Goal: Task Accomplishment & Management: Manage account settings

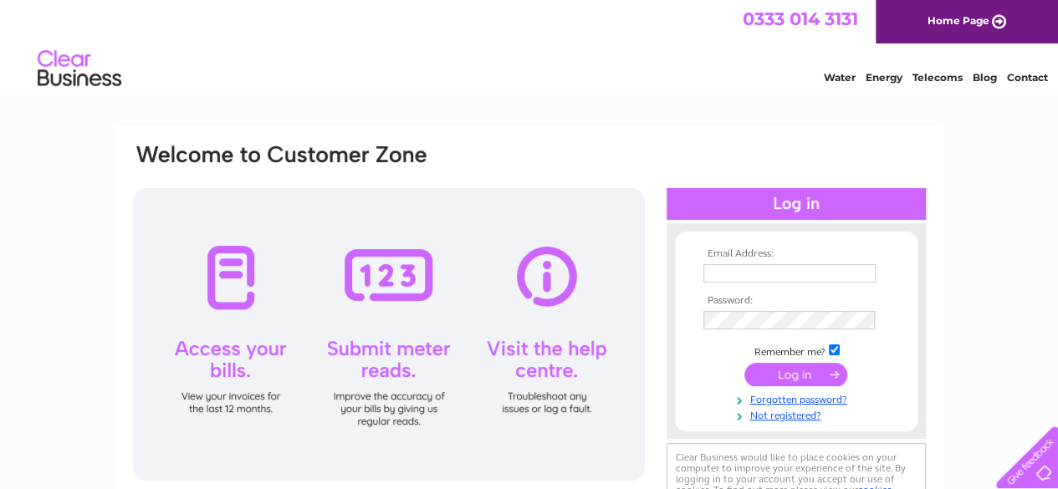
click at [743, 277] on input "text" at bounding box center [789, 273] width 172 height 18
click at [739, 275] on input "text" at bounding box center [790, 274] width 174 height 20
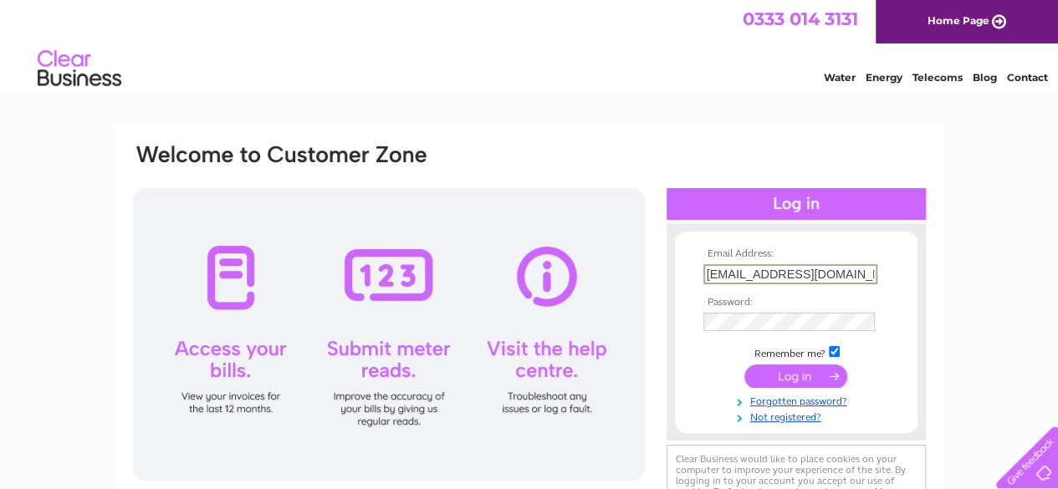
click at [852, 275] on input "petesouthpaw2014@gmail.com" at bounding box center [790, 274] width 174 height 20
type input "p"
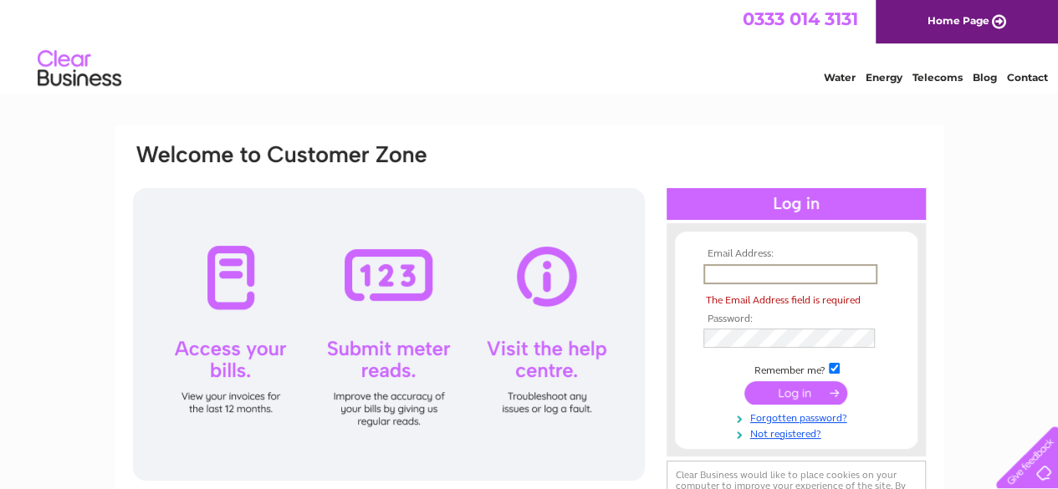
click at [941, 76] on link "Telecoms" at bounding box center [938, 77] width 50 height 13
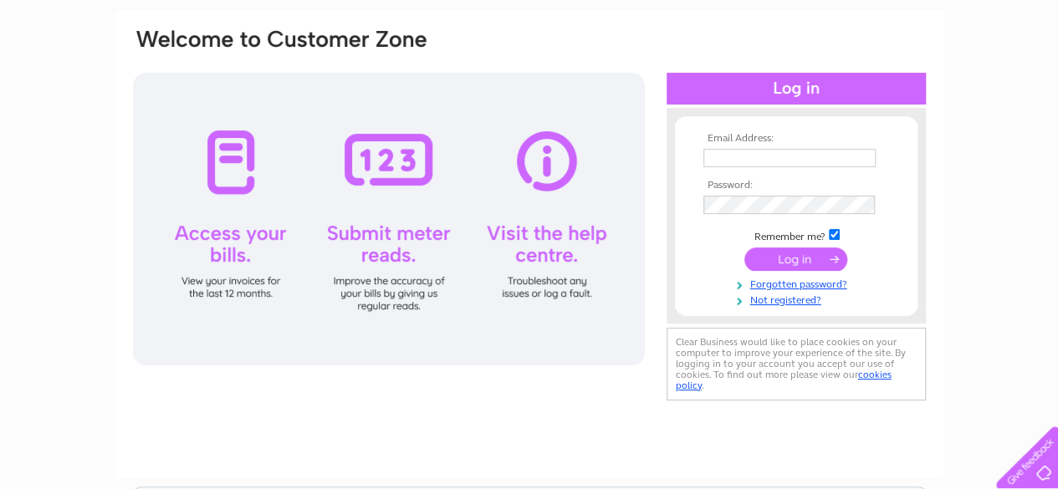
scroll to position [121, 0]
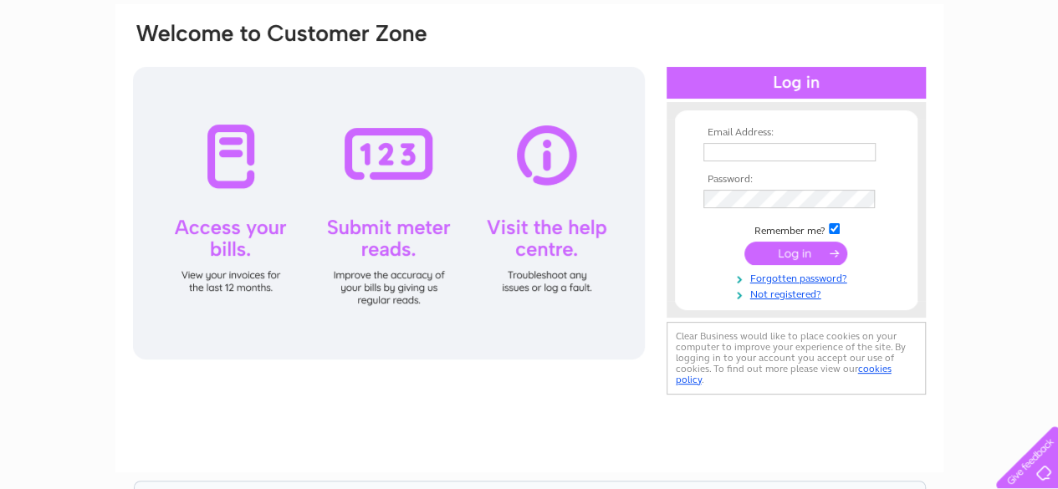
click at [835, 228] on input "checkbox" at bounding box center [834, 228] width 11 height 11
checkbox input "false"
click at [785, 294] on link "Not registered?" at bounding box center [798, 293] width 190 height 16
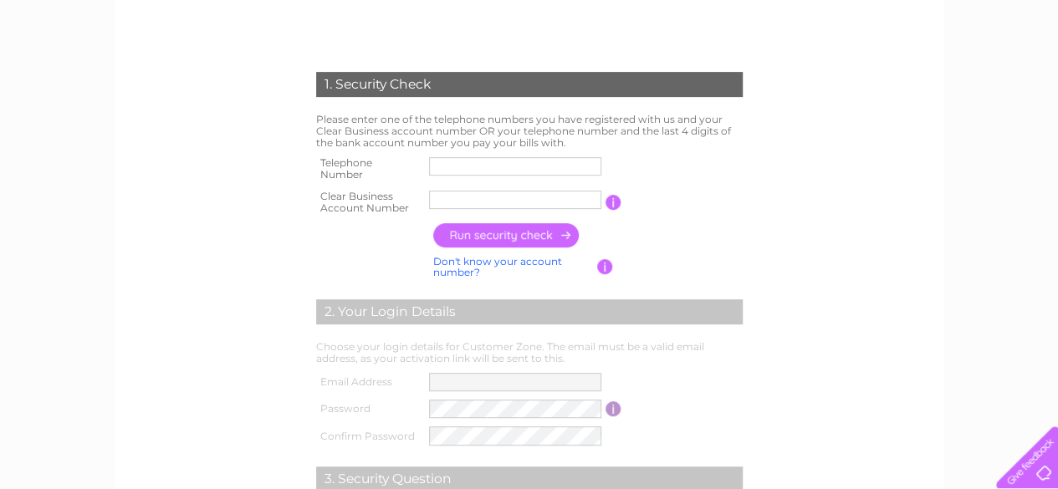
scroll to position [271, 0]
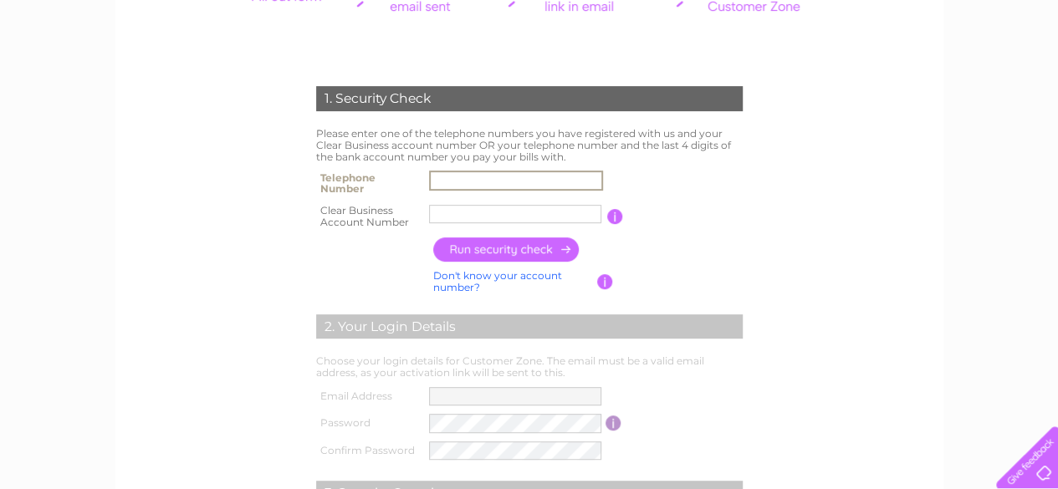
click at [465, 177] on input "text" at bounding box center [516, 181] width 174 height 20
type input "01603618808"
click at [460, 212] on input "text" at bounding box center [515, 214] width 172 height 18
click at [464, 215] on input "text" at bounding box center [516, 214] width 174 height 20
paste input "1097356"
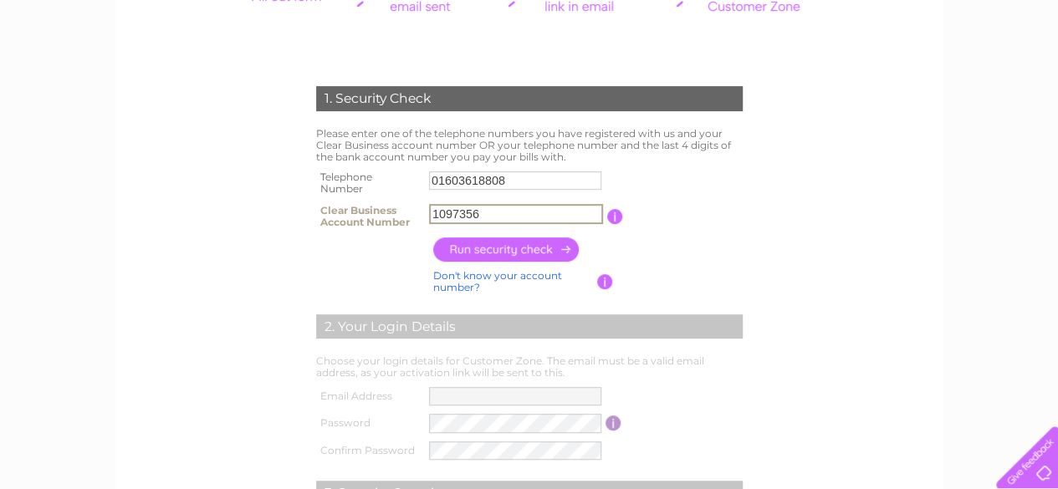
type input "1097356"
click at [495, 248] on input "button" at bounding box center [506, 250] width 147 height 24
type input "**********"
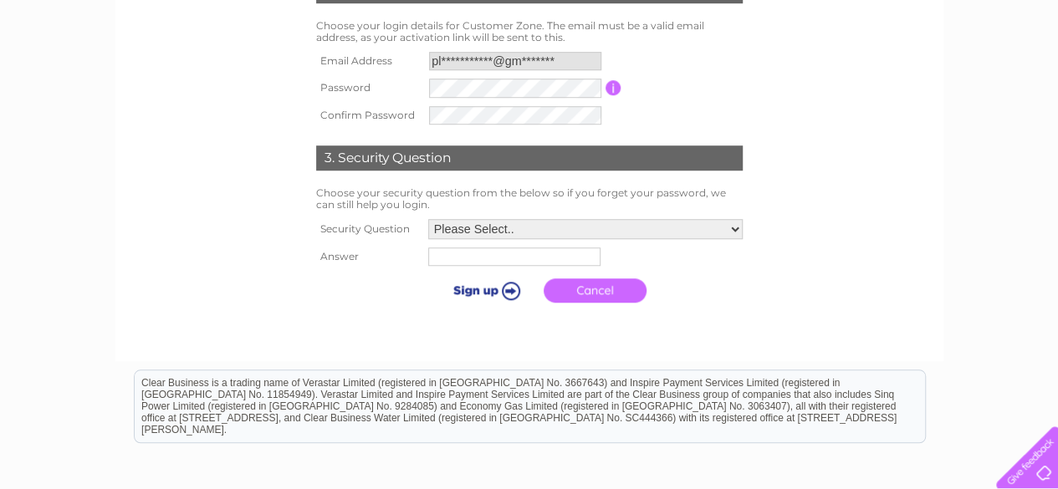
scroll to position [547, 0]
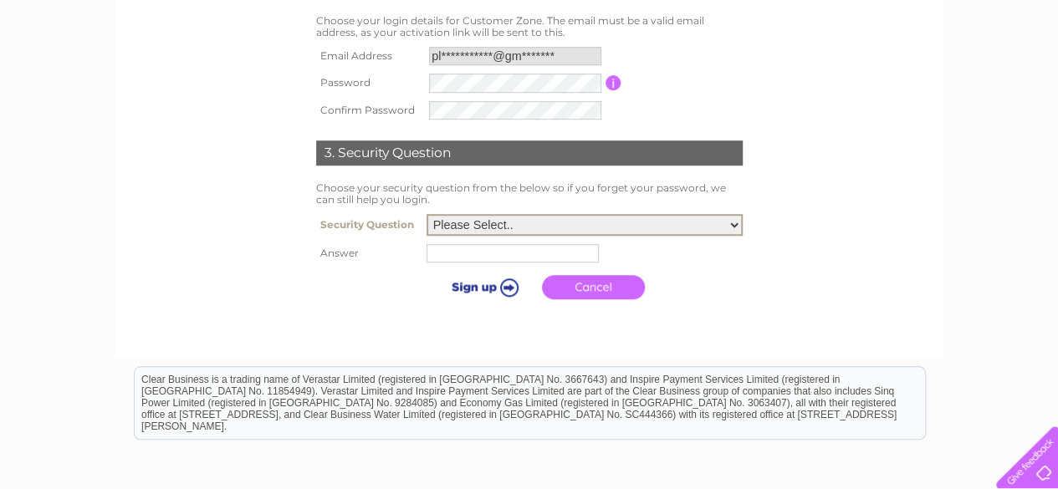
click at [734, 223] on select "Please Select.. In what town or city was your first job? In what town or city d…" at bounding box center [585, 225] width 316 height 22
select select "1"
click at [427, 216] on select "Please Select.. In what town or city was your first job? In what town or city d…" at bounding box center [585, 225] width 316 height 22
click at [452, 253] on input "text" at bounding box center [513, 253] width 172 height 18
type input "Great Yarmouth"
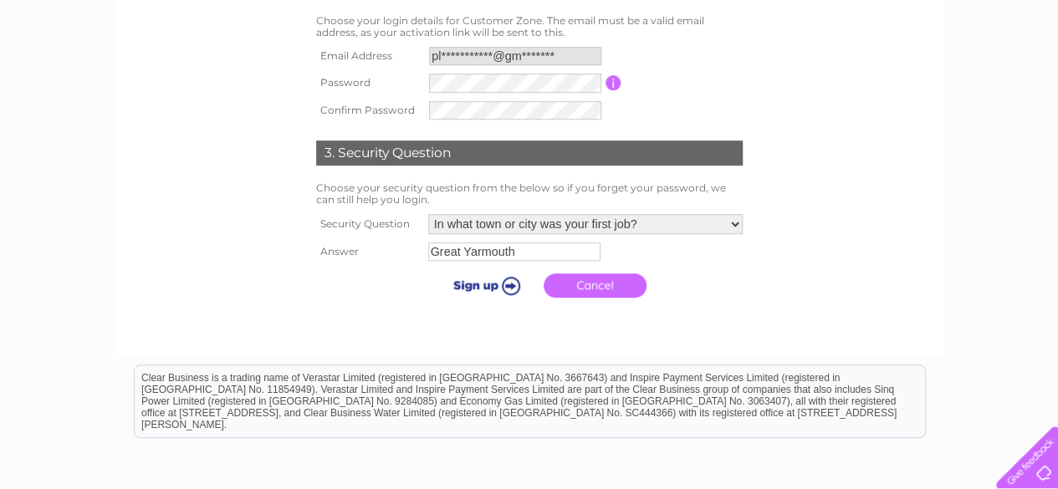
click at [512, 284] on input "submit" at bounding box center [483, 285] width 103 height 23
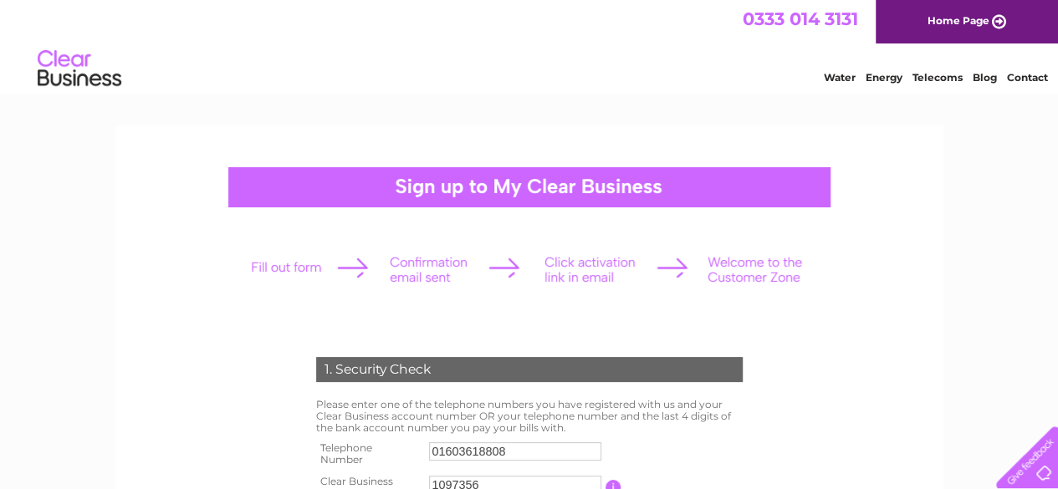
drag, startPoint x: 1061, startPoint y: 59, endPoint x: 1051, endPoint y: 42, distance: 20.7
drag, startPoint x: 1065, startPoint y: 82, endPoint x: 1014, endPoint y: 54, distance: 58.4
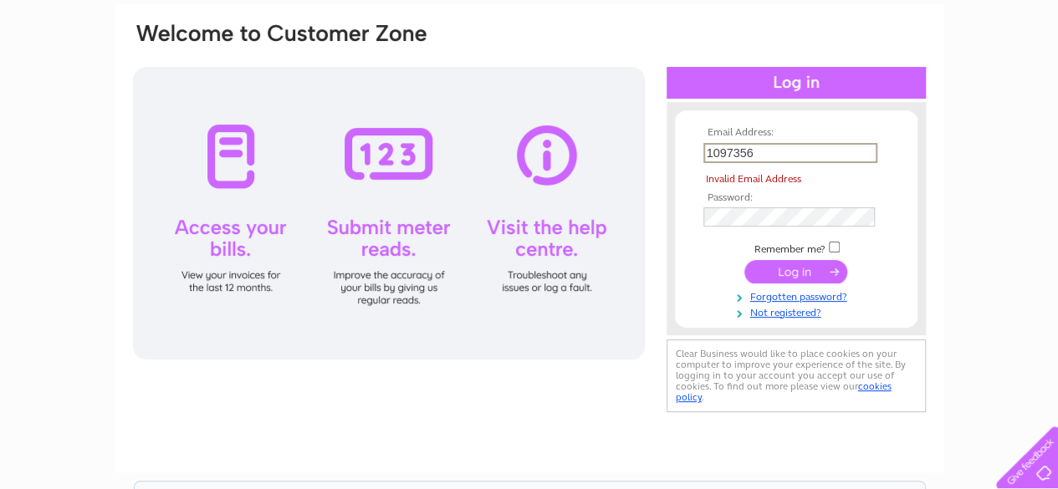
click at [768, 150] on input "1097356" at bounding box center [790, 153] width 174 height 20
type input "1"
click at [736, 149] on input "text" at bounding box center [790, 153] width 174 height 20
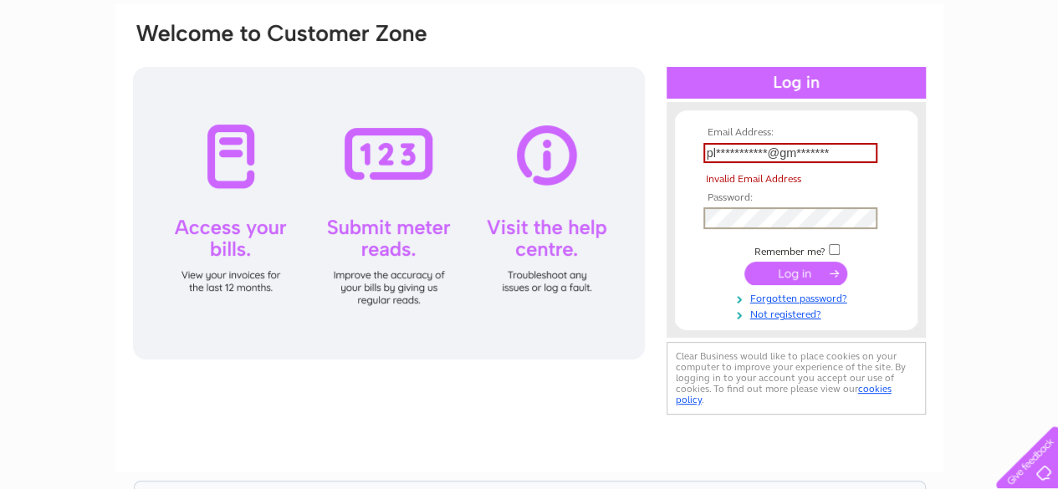
click at [980, 185] on div "**********" at bounding box center [529, 381] width 1058 height 755
click at [789, 273] on input "submit" at bounding box center [795, 271] width 103 height 23
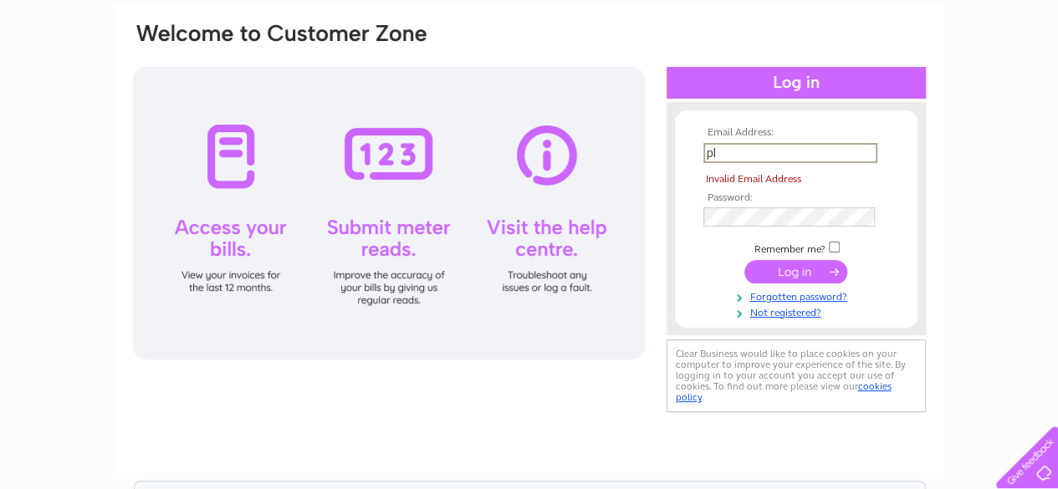
type input "p"
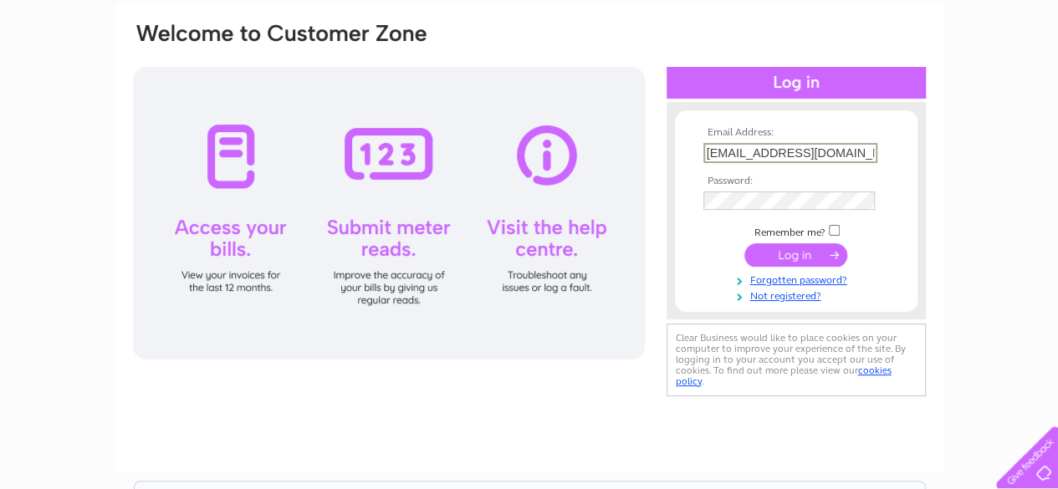
type input "plugstudiosuk@gmail.com"
click at [795, 257] on input "submit" at bounding box center [795, 254] width 103 height 23
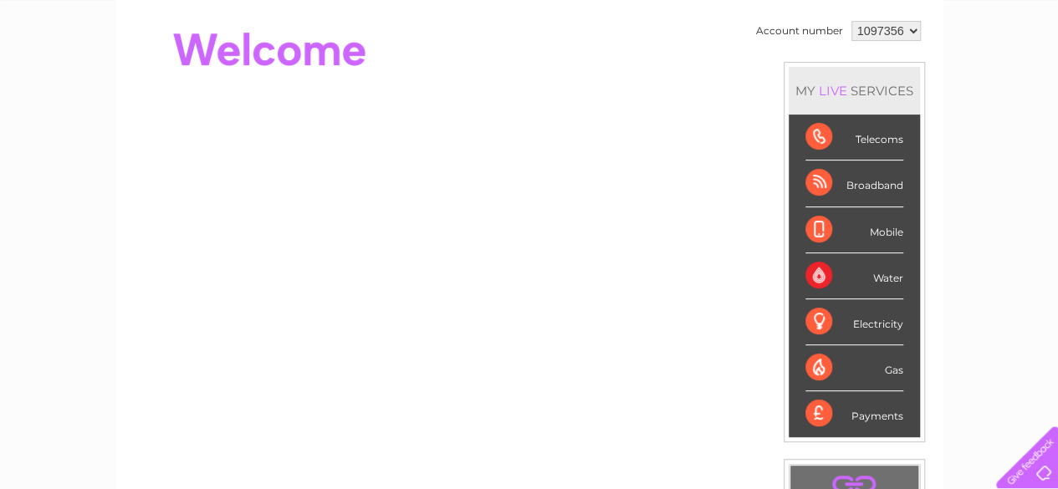
scroll to position [162, 0]
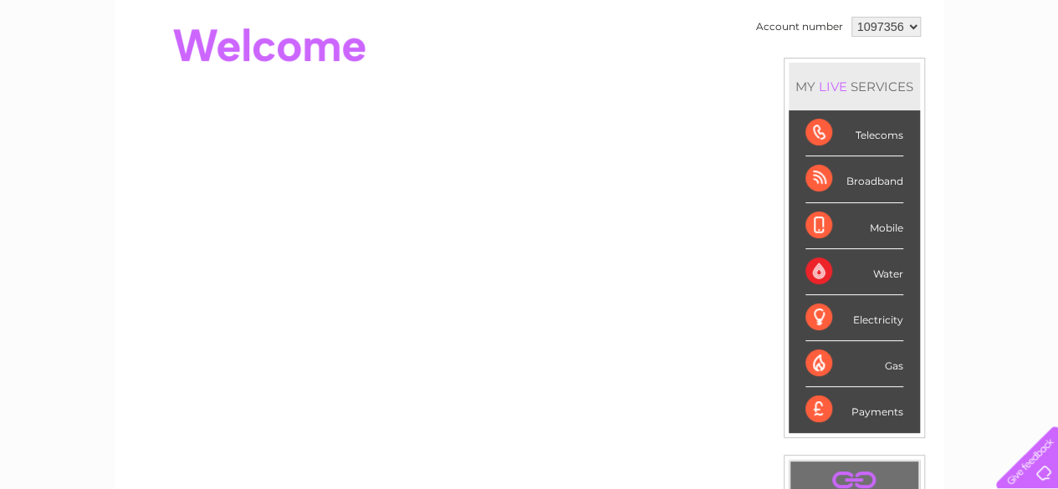
click at [816, 178] on div "Broadband" at bounding box center [855, 179] width 98 height 46
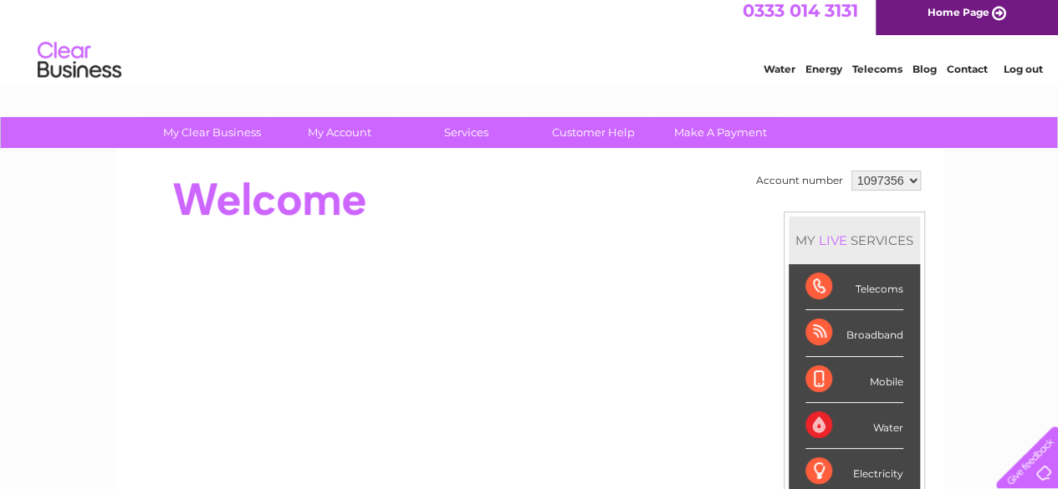
scroll to position [0, 0]
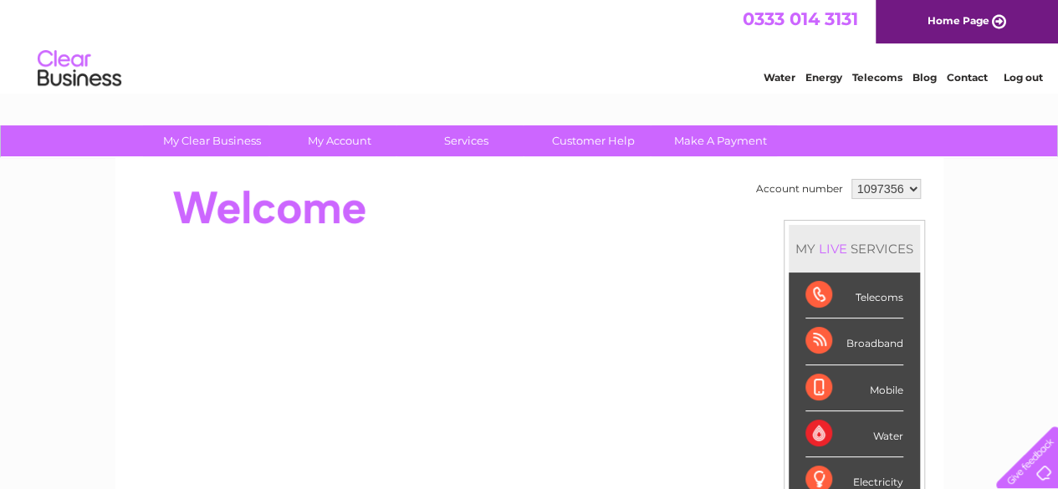
drag, startPoint x: 1064, startPoint y: 131, endPoint x: 1056, endPoint y: 34, distance: 97.4
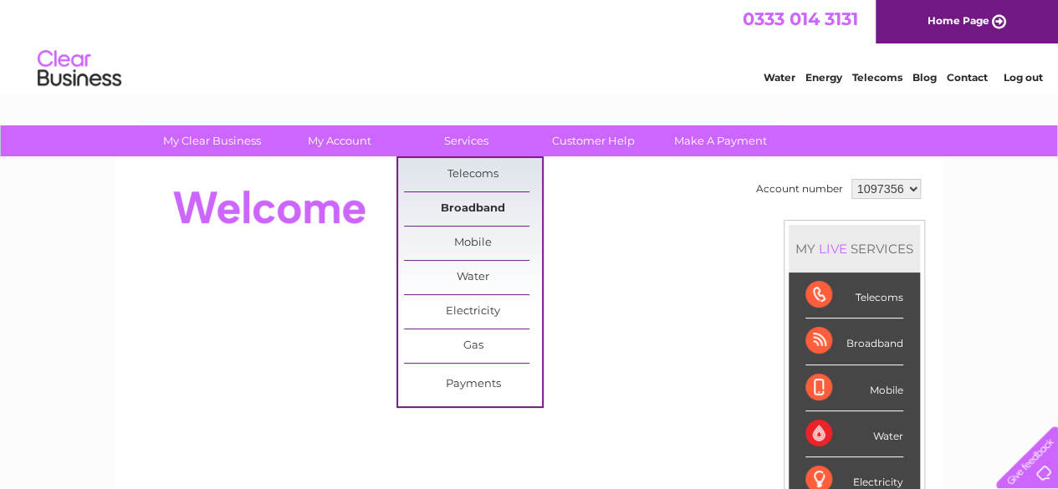
click at [457, 209] on link "Broadband" at bounding box center [473, 208] width 138 height 33
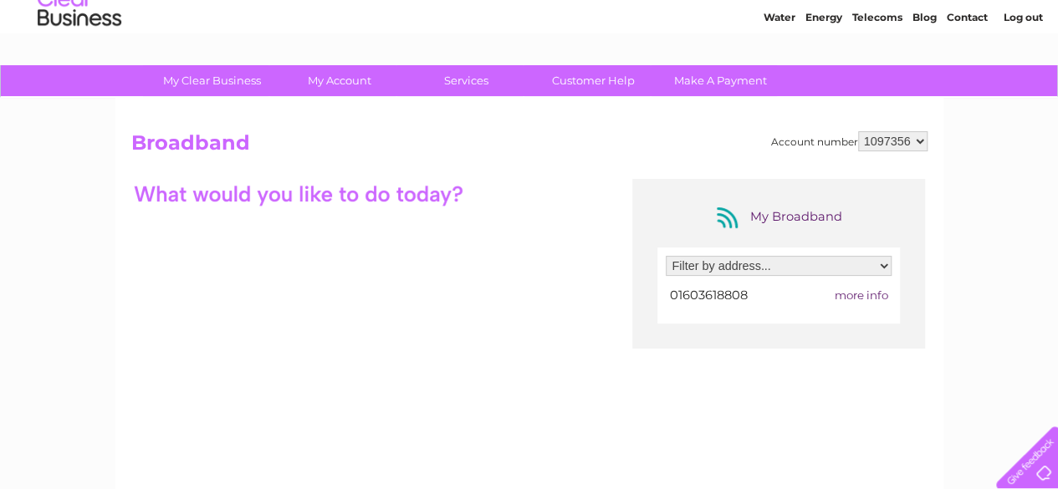
scroll to position [42, 0]
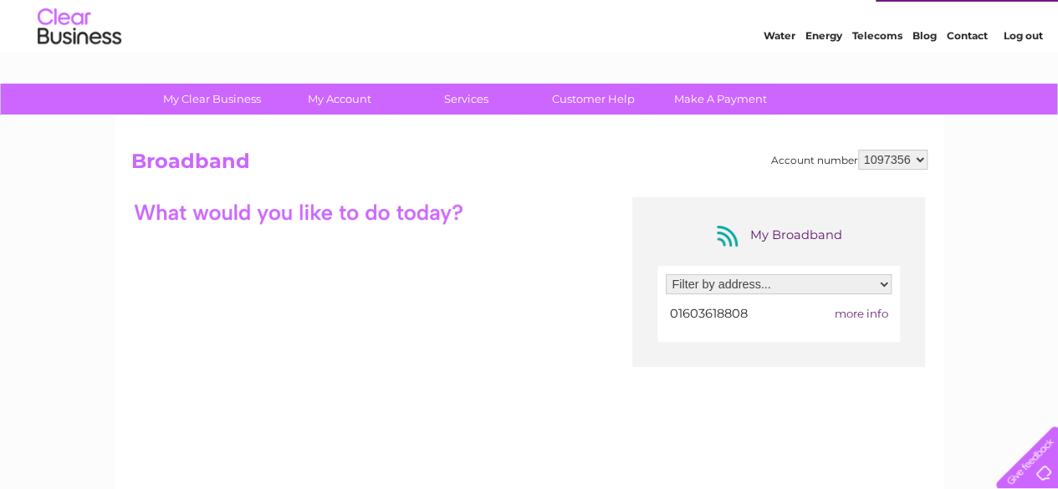
click at [886, 282] on select "Filter by address... 6 Kingsway, Norwich, Norfolk, NR2 4UE" at bounding box center [779, 284] width 226 height 20
select select "2209855"
click at [666, 274] on select "Filter by address... 6 Kingsway, Norwich, Norfolk, NR2 4UE" at bounding box center [779, 284] width 226 height 20
click at [853, 312] on span "more info" at bounding box center [861, 313] width 54 height 13
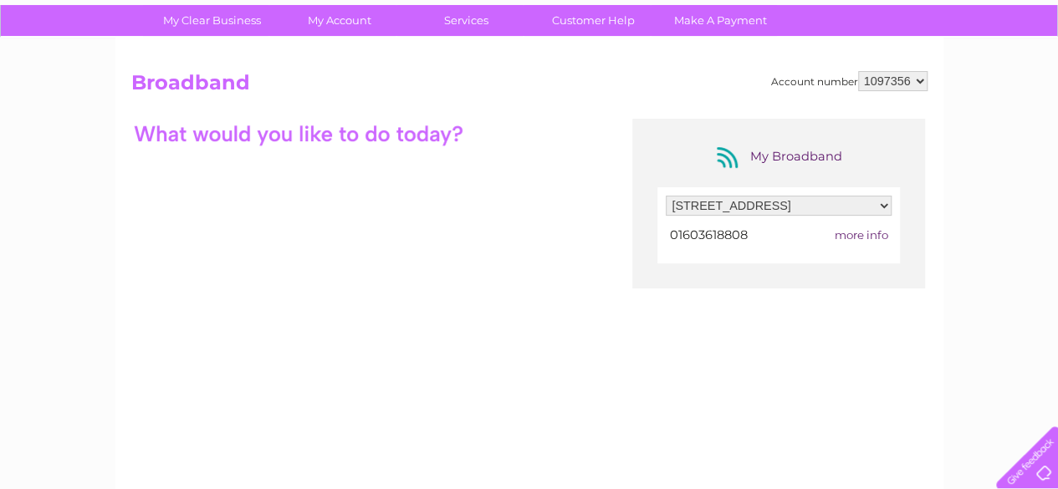
scroll to position [0, 0]
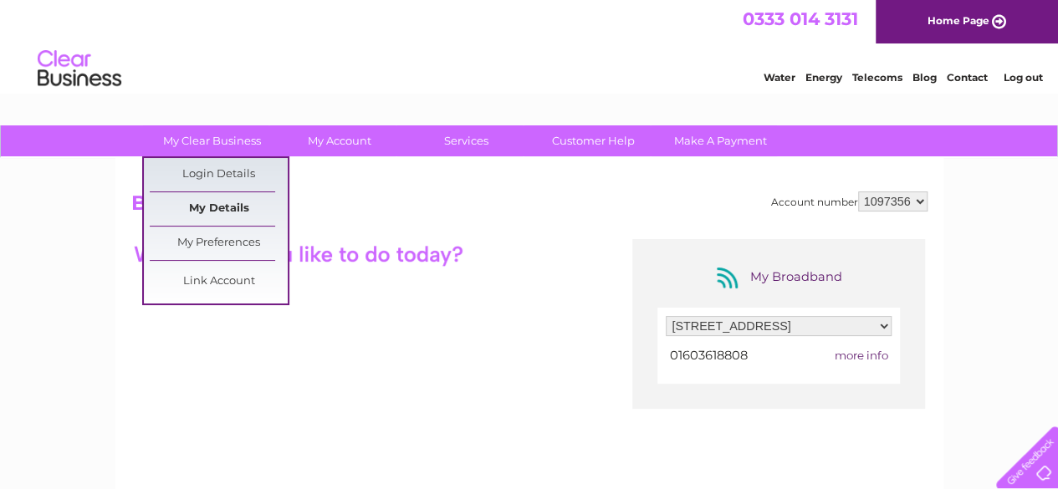
click at [204, 208] on link "My Details" at bounding box center [219, 208] width 138 height 33
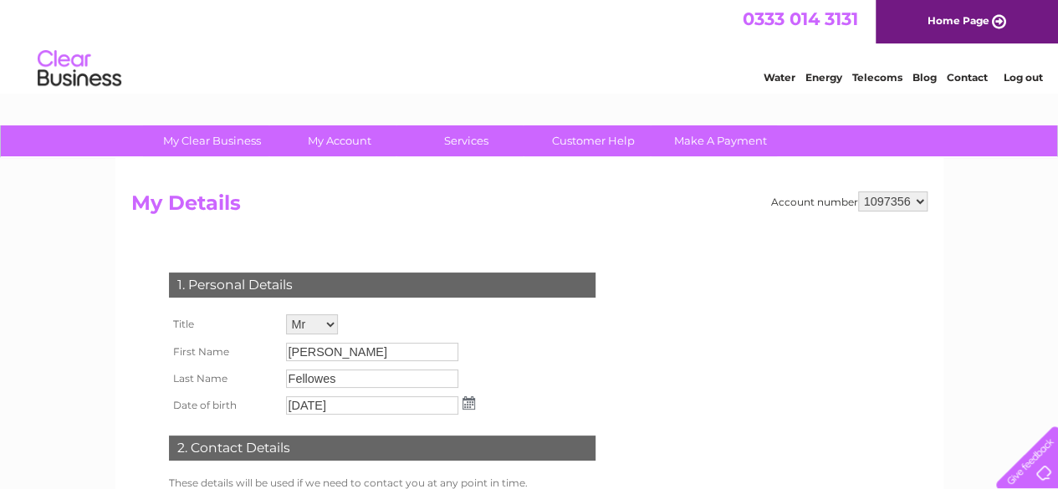
drag, startPoint x: 1067, startPoint y: 48, endPoint x: 1031, endPoint y: 13, distance: 50.9
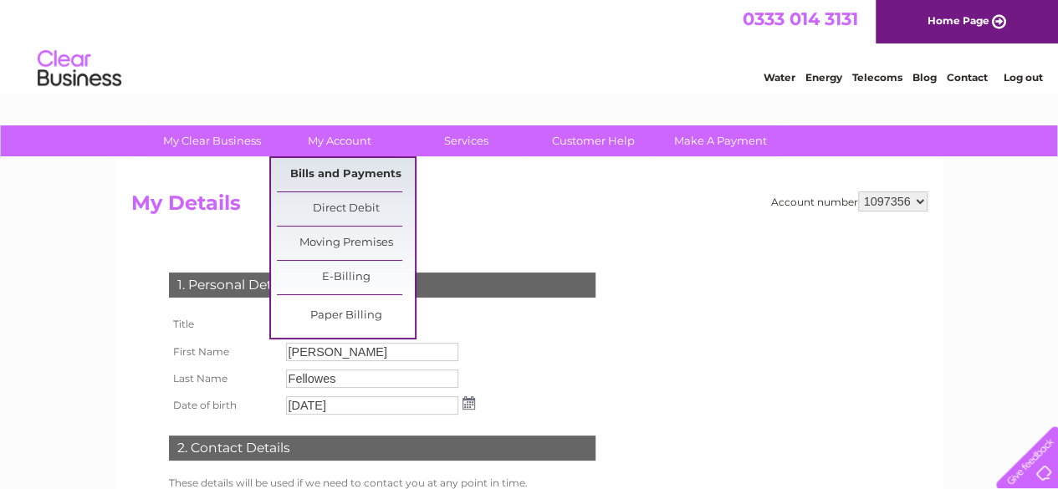
click at [328, 177] on link "Bills and Payments" at bounding box center [346, 174] width 138 height 33
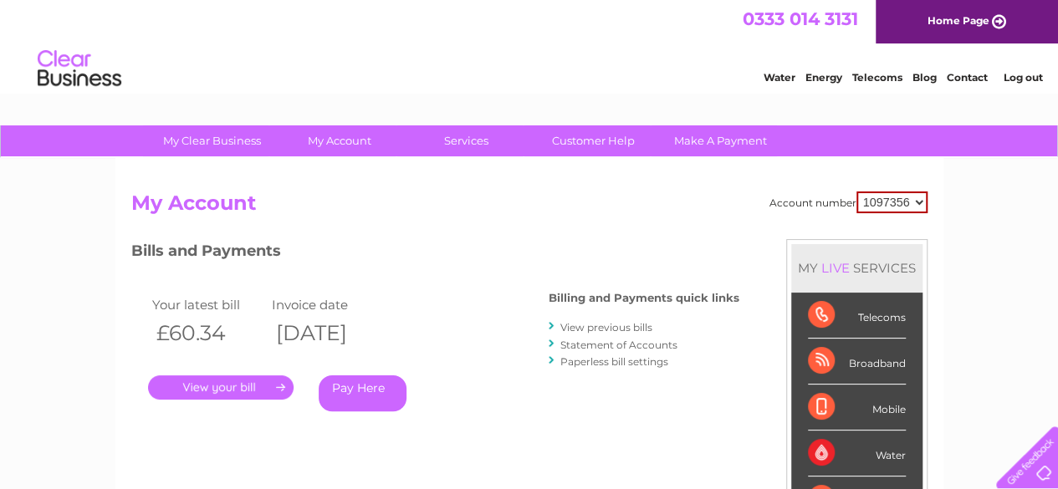
click at [328, 177] on div "Account number 1097356 My Account MY LIVE SERVICES Telecoms Broadband Mobile Wa…" at bounding box center [529, 435] width 828 height 554
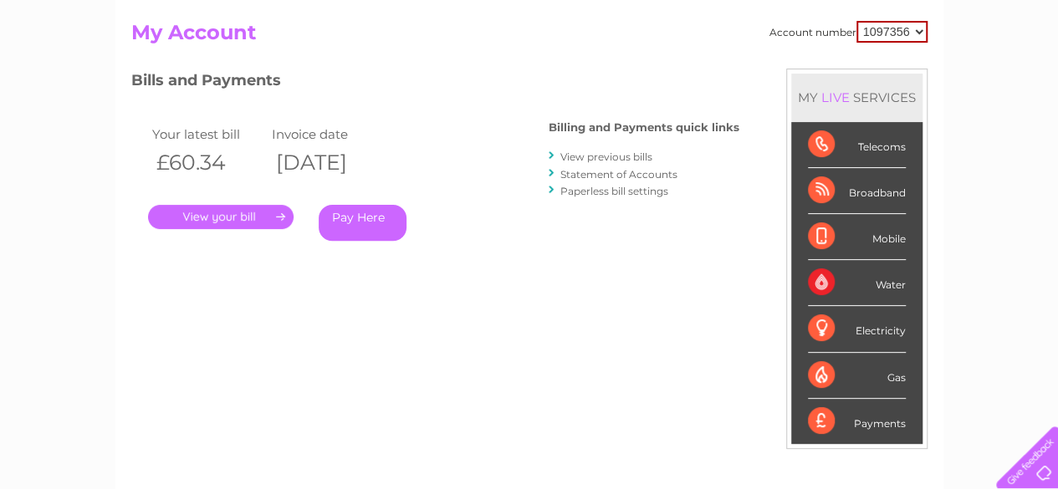
scroll to position [121, 0]
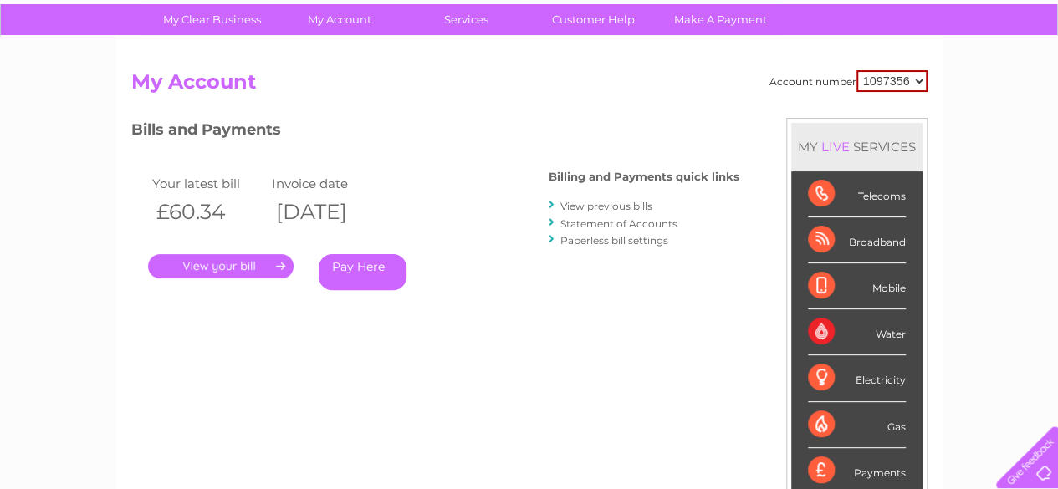
click at [657, 225] on link "Statement of Accounts" at bounding box center [618, 223] width 117 height 13
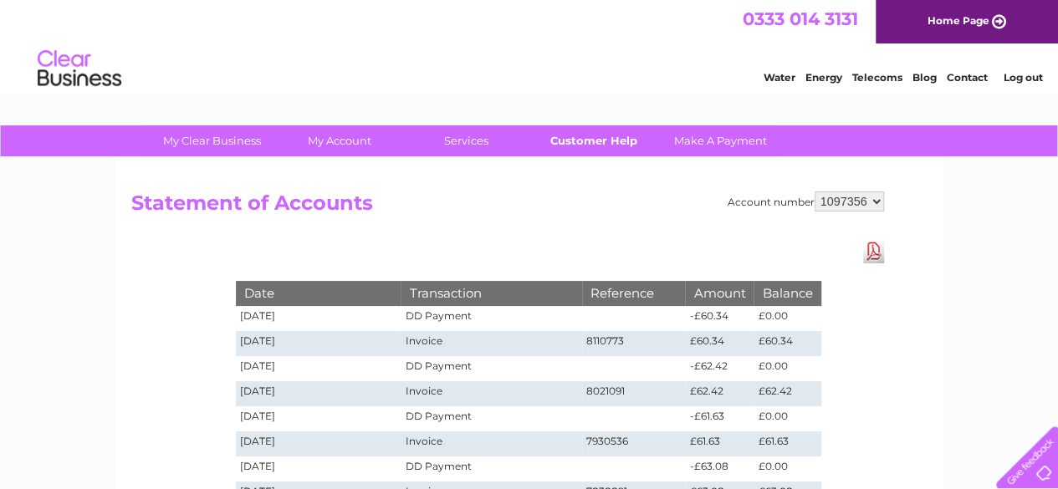
click at [583, 143] on link "Customer Help" at bounding box center [593, 140] width 138 height 31
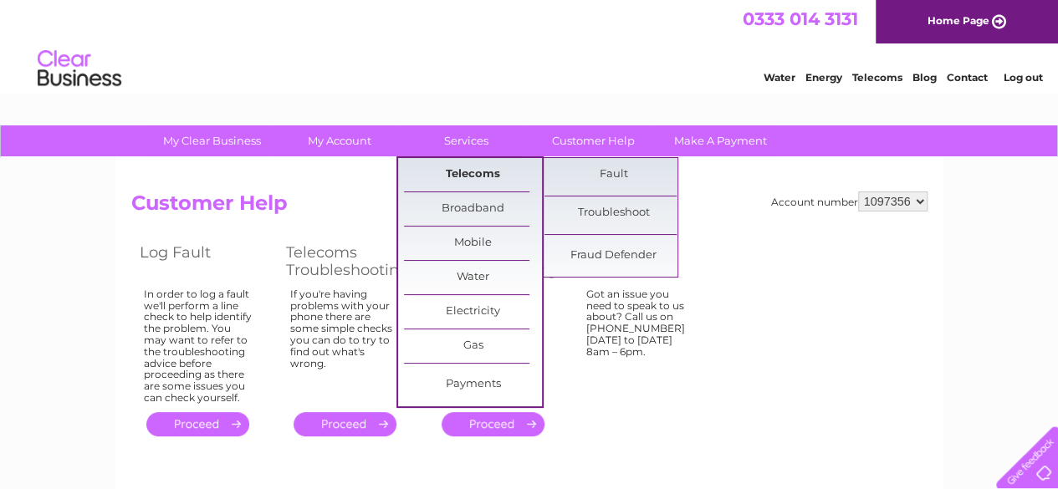
click at [464, 173] on link "Telecoms" at bounding box center [473, 174] width 138 height 33
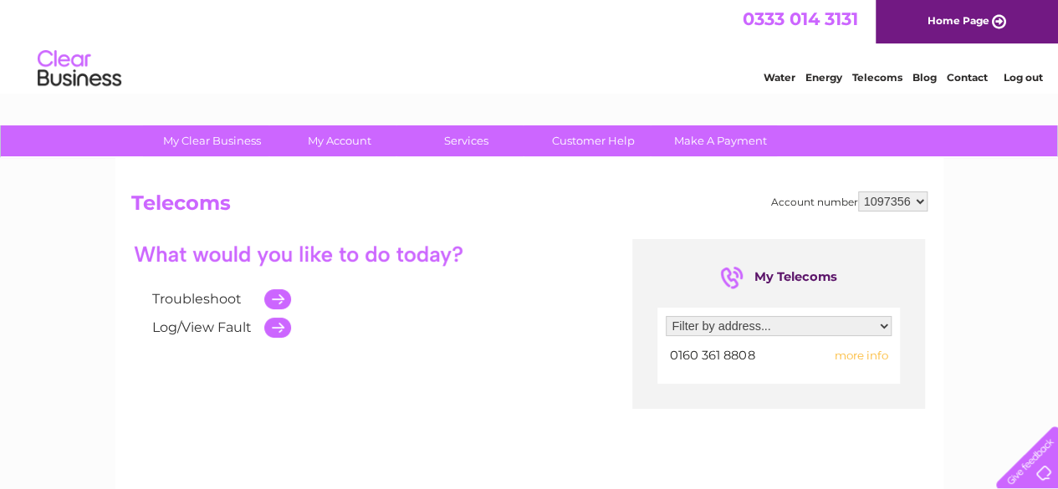
click at [883, 327] on select "Filter by address... 6 Kingsway, Norwich, Norfolk, NR2 4UE" at bounding box center [779, 326] width 226 height 20
select select "2209855"
click at [666, 316] on select "Filter by address... 6 Kingsway, Norwich, Norfolk, NR2 4UE" at bounding box center [779, 326] width 226 height 20
click at [853, 356] on span "more info" at bounding box center [861, 355] width 54 height 13
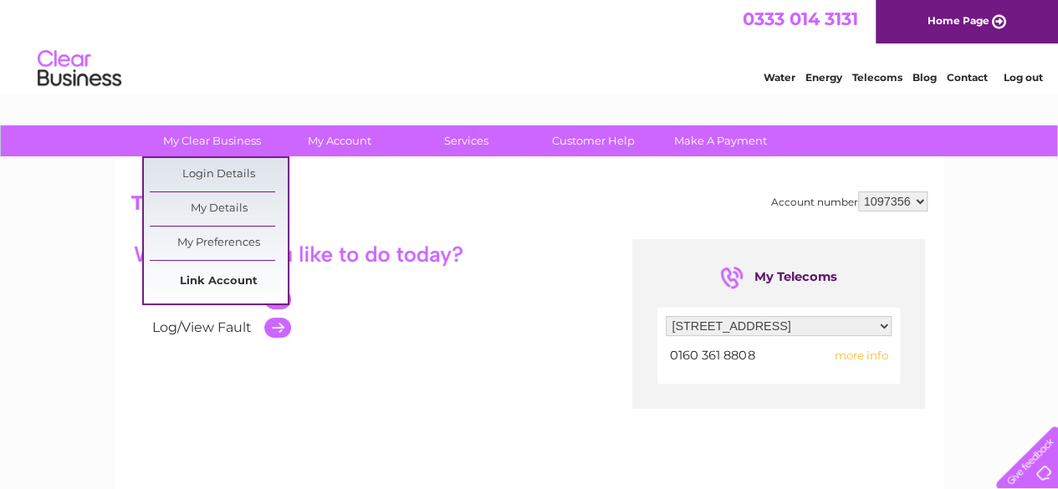
click at [190, 277] on link "Link Account" at bounding box center [219, 281] width 138 height 33
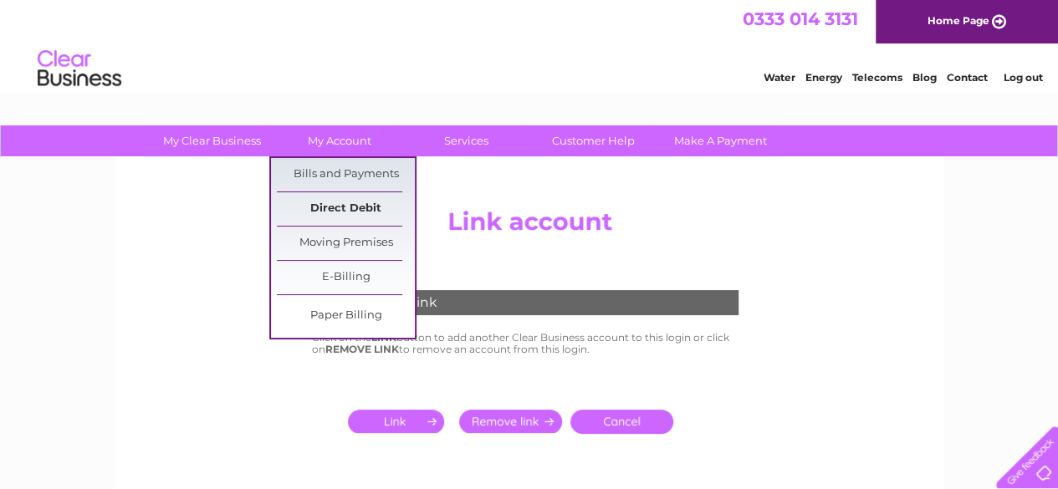
click at [327, 207] on link "Direct Debit" at bounding box center [346, 208] width 138 height 33
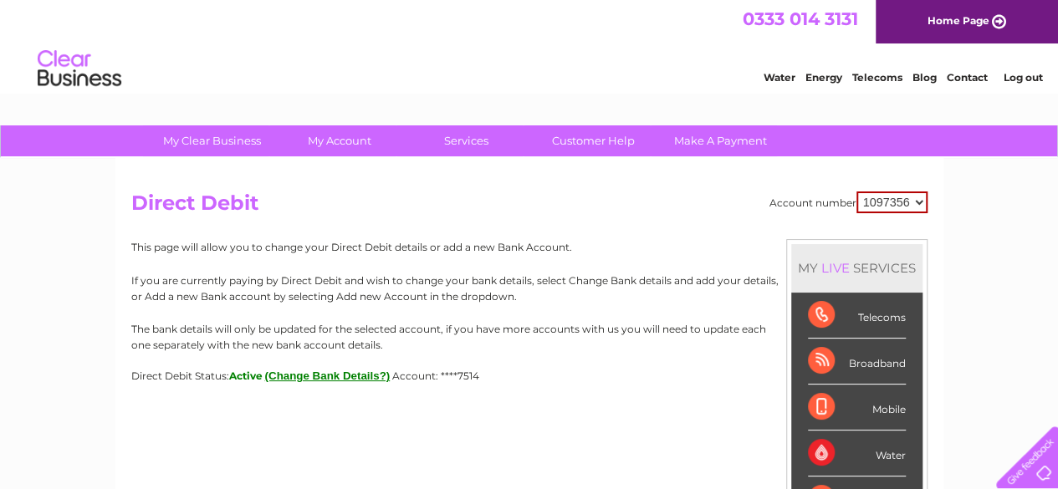
click at [995, 18] on link "Home Page" at bounding box center [967, 21] width 182 height 43
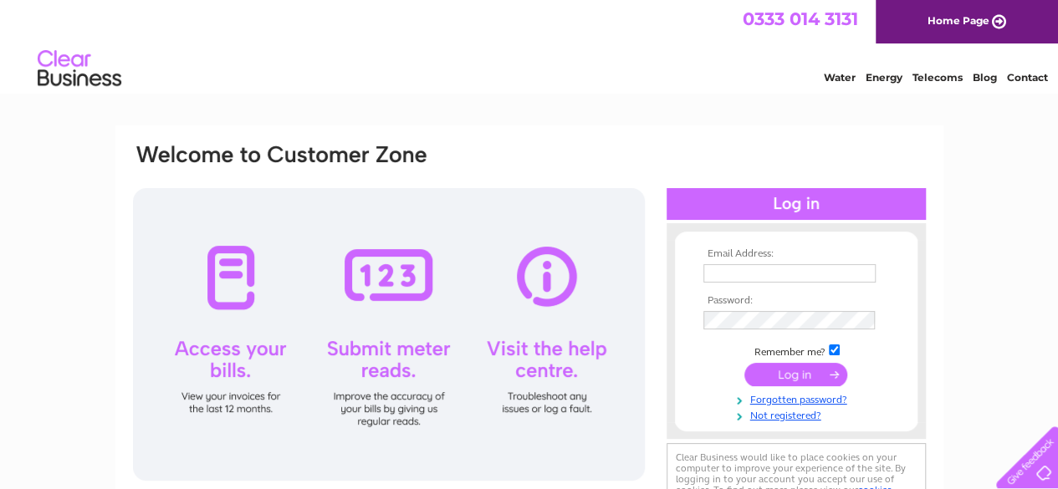
type input "[EMAIL_ADDRESS][DOMAIN_NAME]"
click at [785, 376] on input "submit" at bounding box center [795, 374] width 103 height 23
